Goal: Task Accomplishment & Management: Use online tool/utility

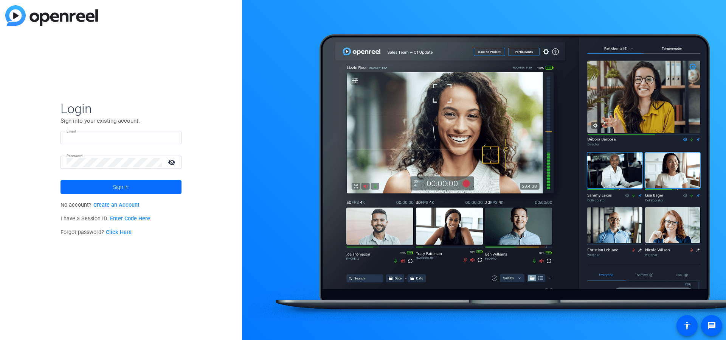
type input "[EMAIL_ADDRESS][DOMAIN_NAME]"
click at [129, 185] on span at bounding box center [121, 187] width 121 height 18
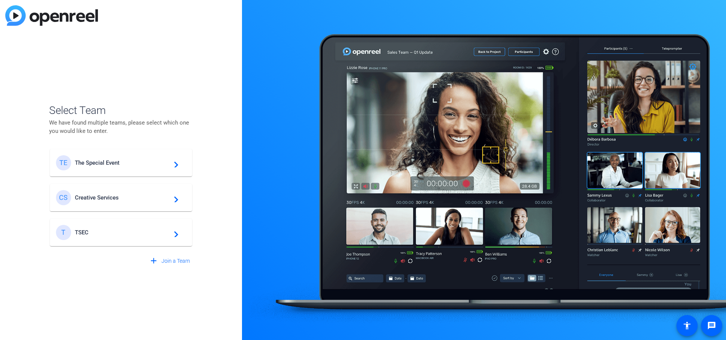
click at [143, 194] on span "Creative Services" at bounding box center [122, 197] width 95 height 7
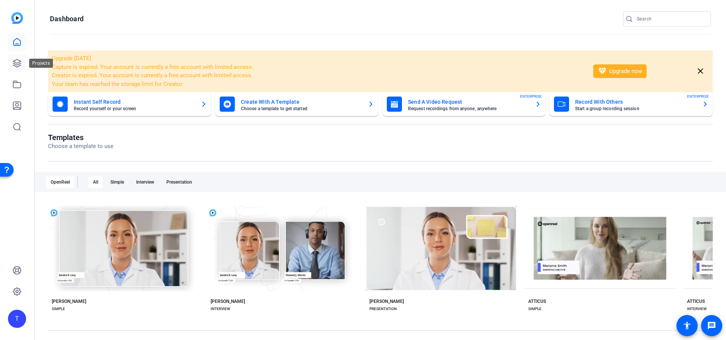
click at [16, 63] on icon at bounding box center [17, 63] width 8 height 8
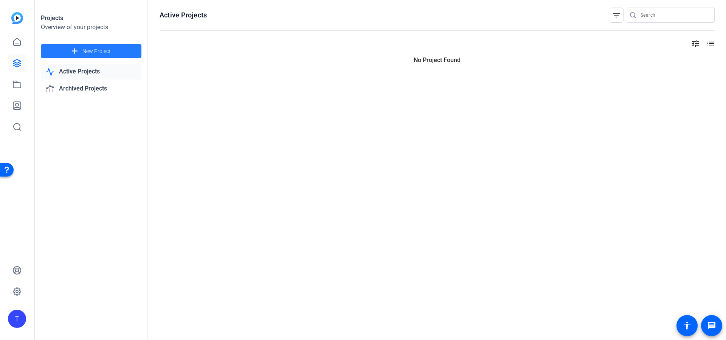
click at [115, 50] on span at bounding box center [91, 51] width 101 height 18
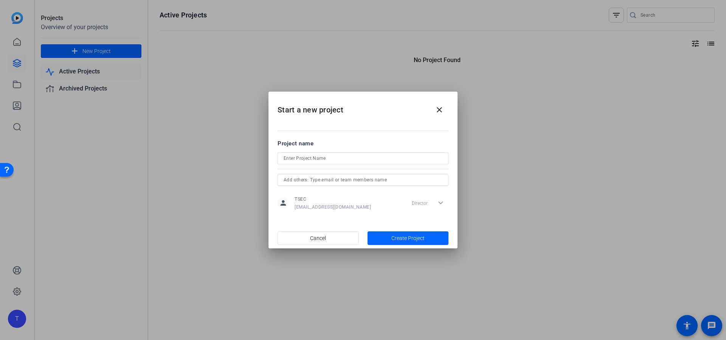
click at [364, 166] on div at bounding box center [363, 168] width 171 height 8
click at [361, 162] on input at bounding box center [363, 158] width 159 height 9
type input "[PERSON_NAME] TH"
click at [404, 235] on span "Create Project" at bounding box center [408, 238] width 33 height 8
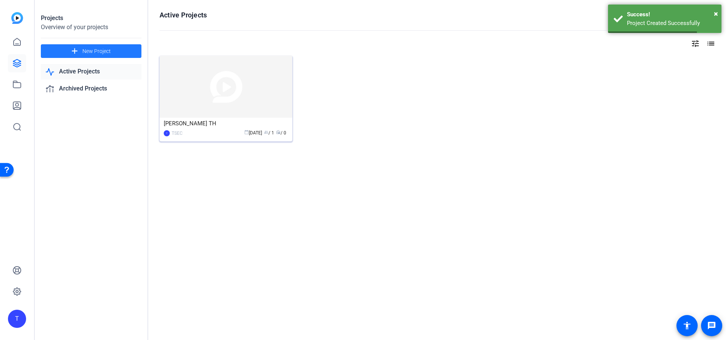
click at [218, 105] on img at bounding box center [226, 87] width 133 height 62
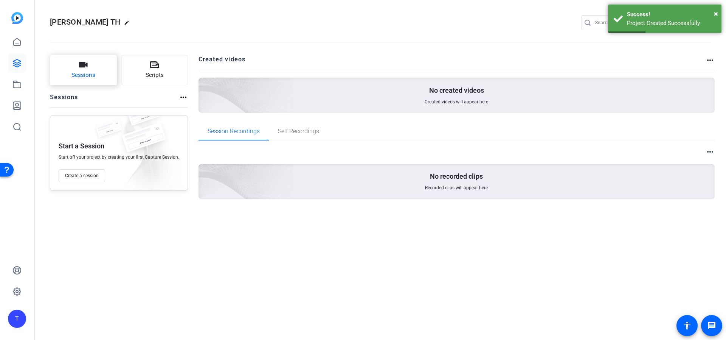
click at [97, 72] on button "Sessions" at bounding box center [83, 70] width 67 height 30
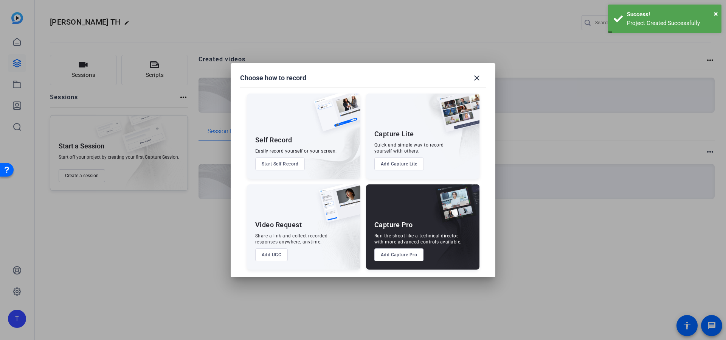
click at [397, 257] on button "Add Capture Pro" at bounding box center [400, 254] width 50 height 13
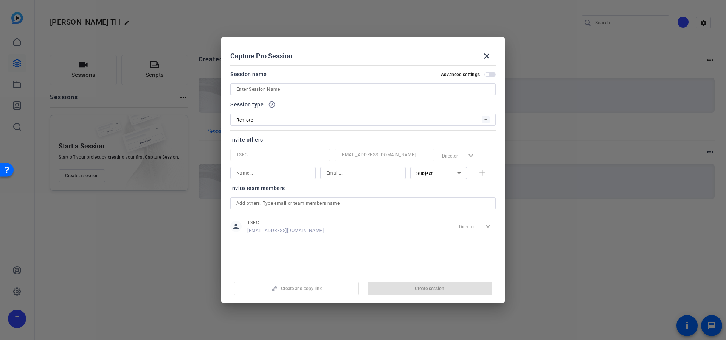
click at [303, 91] on input at bounding box center [363, 89] width 254 height 9
click at [271, 155] on div "Invite others TSEC [EMAIL_ADDRESS][DOMAIN_NAME] Director expand_more Subject add" at bounding box center [363, 157] width 266 height 44
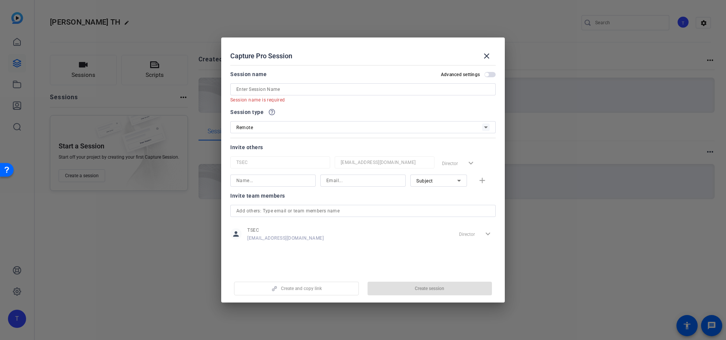
click at [329, 183] on input at bounding box center [363, 180] width 73 height 9
click at [443, 182] on div "Subject" at bounding box center [437, 180] width 41 height 9
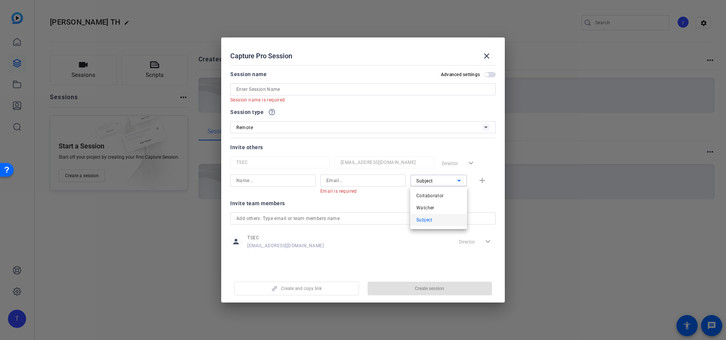
drag, startPoint x: 487, startPoint y: 203, endPoint x: 492, endPoint y: 205, distance: 5.6
click at [487, 202] on div at bounding box center [363, 170] width 726 height 340
click at [488, 58] on mat-icon "close" at bounding box center [486, 55] width 9 height 9
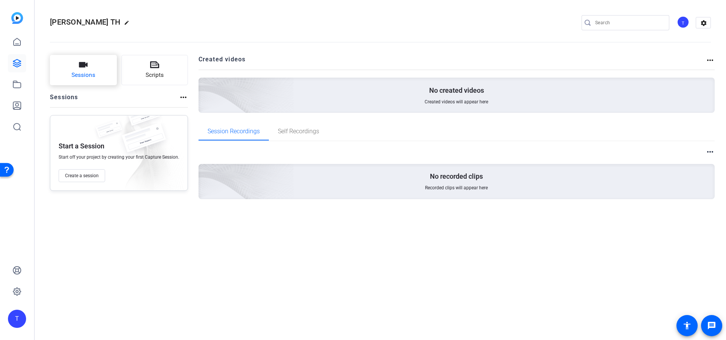
click at [94, 70] on button "Sessions" at bounding box center [83, 70] width 67 height 30
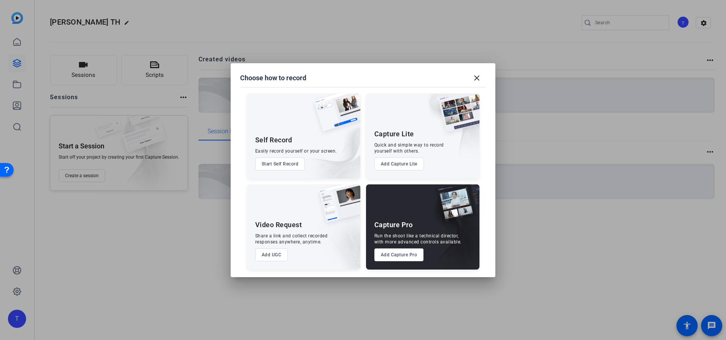
click at [415, 224] on div "Capture Pro Run the shoot like a technical director, with more advanced control…" at bounding box center [423, 226] width 114 height 85
click at [397, 256] on button "Add Capture Pro" at bounding box center [400, 254] width 50 height 13
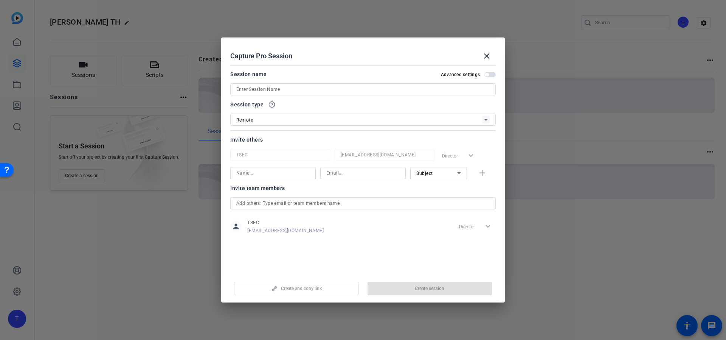
click at [440, 173] on div "Subject" at bounding box center [437, 172] width 41 height 9
click at [655, 133] on div at bounding box center [363, 170] width 726 height 340
click at [453, 171] on div "Subject" at bounding box center [437, 172] width 41 height 9
click at [611, 191] on div at bounding box center [363, 170] width 726 height 340
click at [487, 57] on mat-icon "close" at bounding box center [486, 55] width 9 height 9
